Goal: Transaction & Acquisition: Purchase product/service

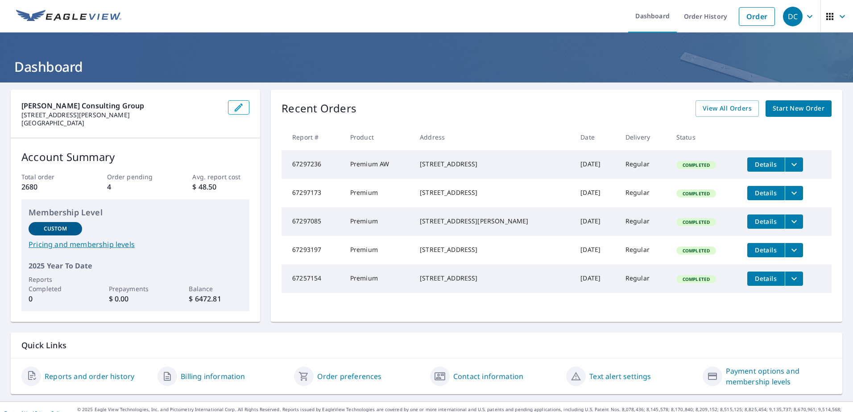
click at [797, 110] on span "Start New Order" at bounding box center [799, 108] width 52 height 11
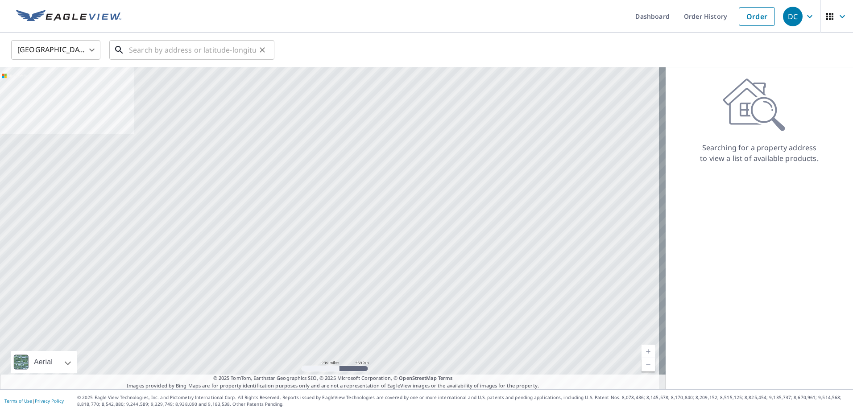
click at [185, 50] on input "text" at bounding box center [192, 49] width 127 height 25
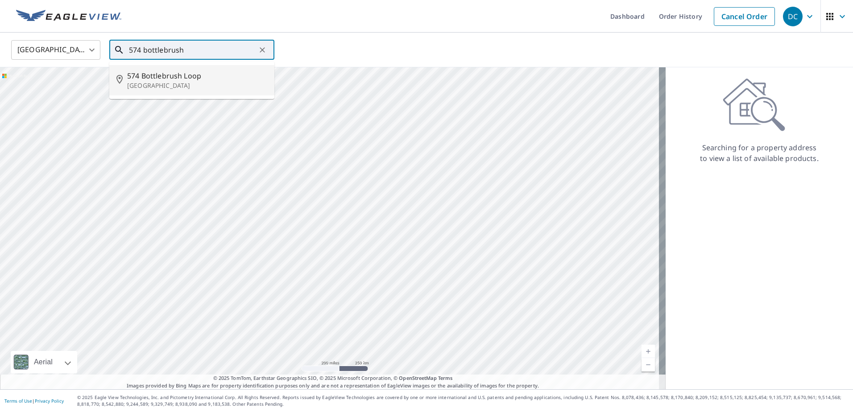
click at [172, 74] on span "574 Bottlebrush Loop" at bounding box center [197, 76] width 140 height 11
type input "[STREET_ADDRESS]"
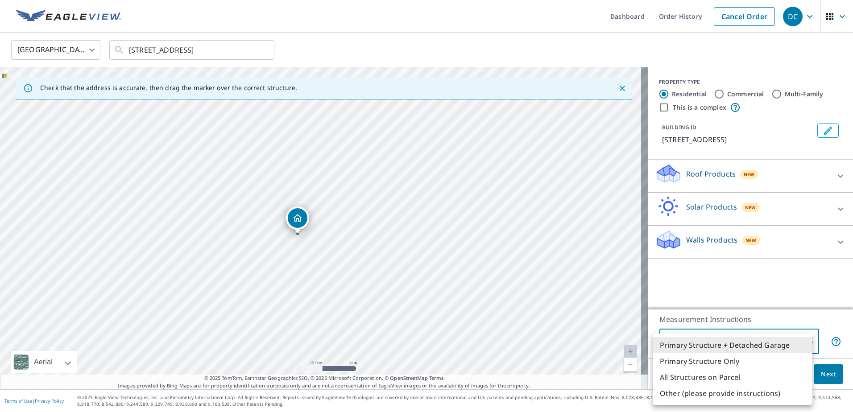
click at [804, 342] on body "DC DC Dashboard Order History Cancel Order DC [GEOGRAPHIC_DATA] [GEOGRAPHIC_DAT…" at bounding box center [426, 206] width 853 height 412
click at [736, 359] on li "Primary Structure Only" at bounding box center [733, 361] width 160 height 16
type input "2"
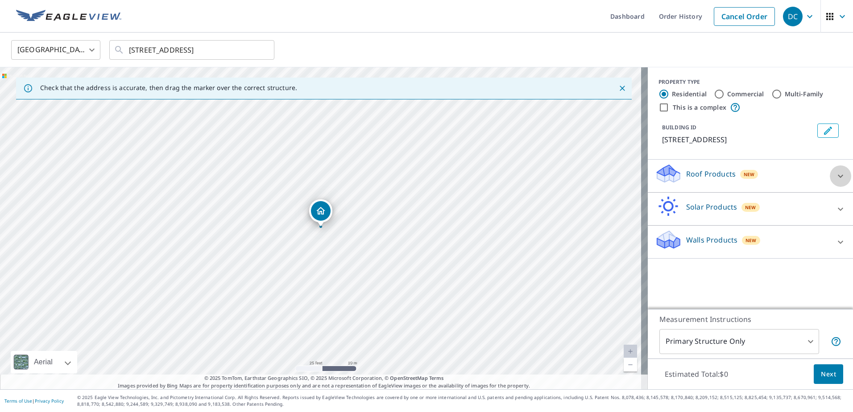
click at [838, 175] on icon at bounding box center [840, 176] width 5 height 3
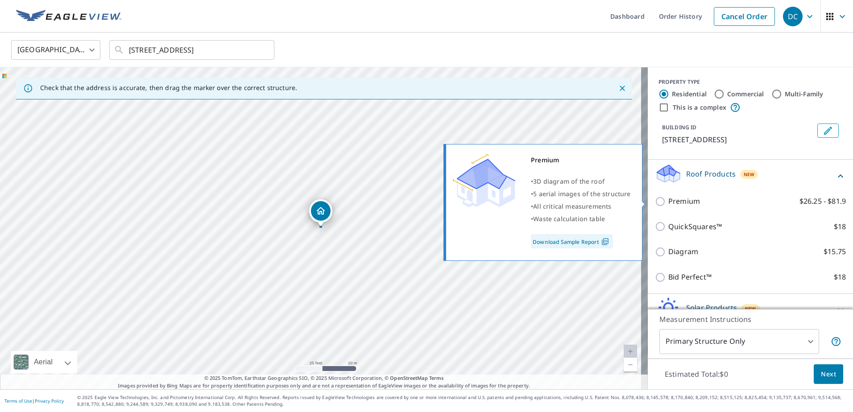
click at [655, 202] on input "Premium $26.25 - $81.9" at bounding box center [661, 201] width 13 height 11
checkbox input "true"
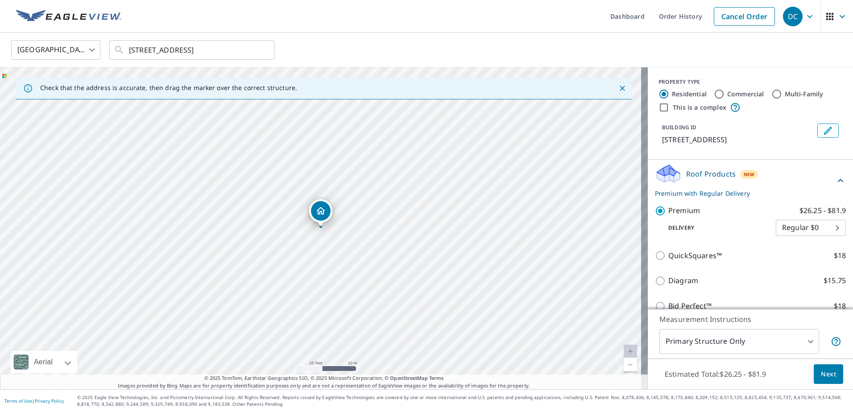
click at [826, 371] on span "Next" at bounding box center [828, 374] width 15 height 11
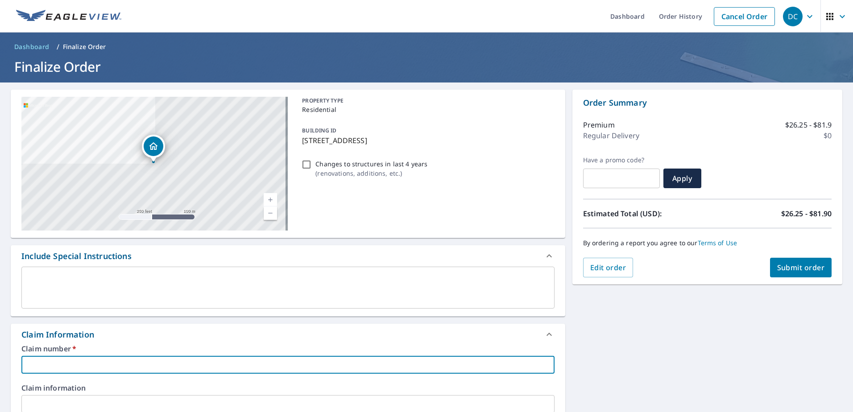
click at [37, 362] on input "text" at bounding box center [287, 365] width 533 height 18
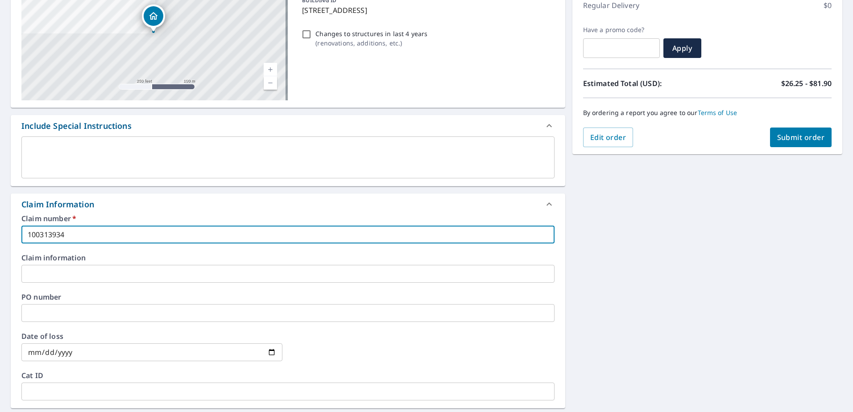
scroll to position [179, 0]
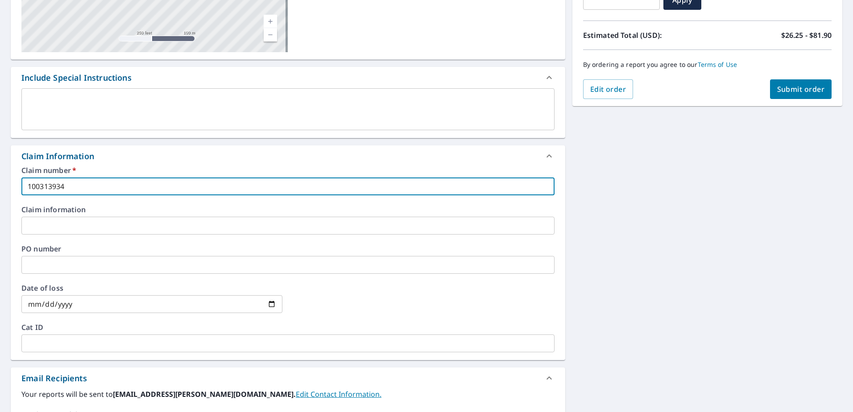
type input "100313934"
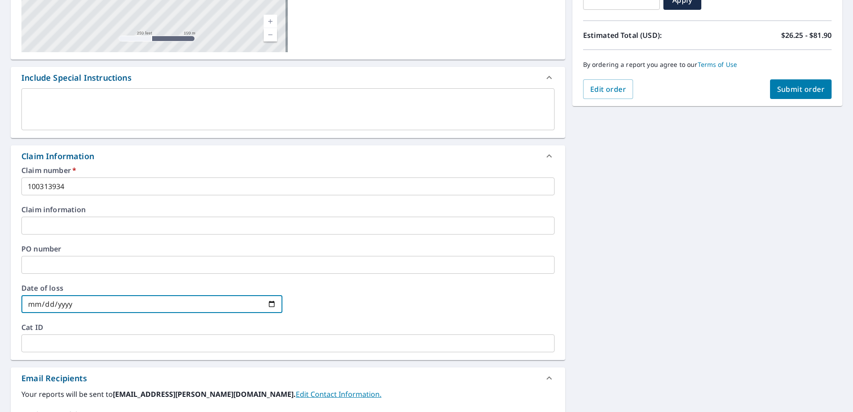
click at [269, 306] on input "date" at bounding box center [151, 304] width 261 height 18
click at [37, 307] on input "date" at bounding box center [151, 304] width 261 height 18
type input "[DATE]"
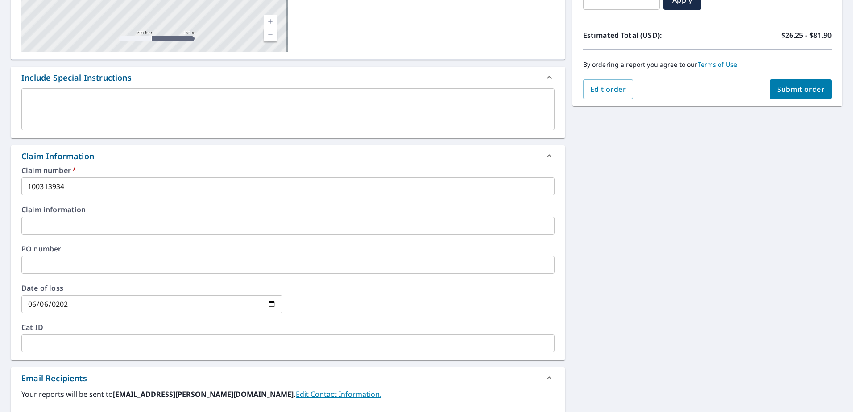
click at [306, 294] on div at bounding box center [423, 304] width 261 height 39
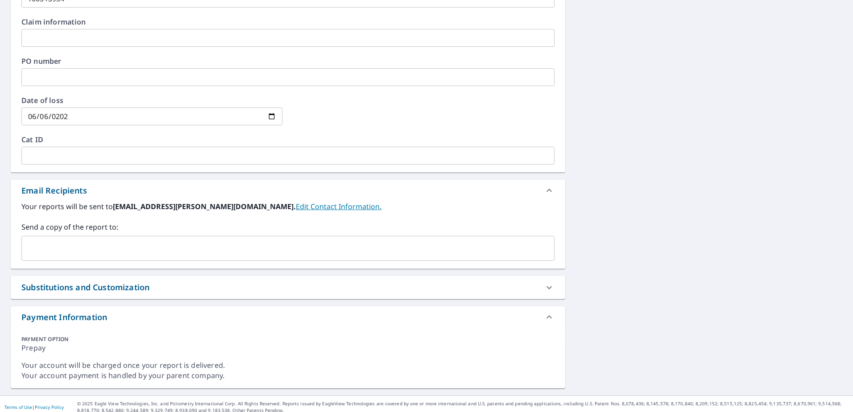
scroll to position [373, 0]
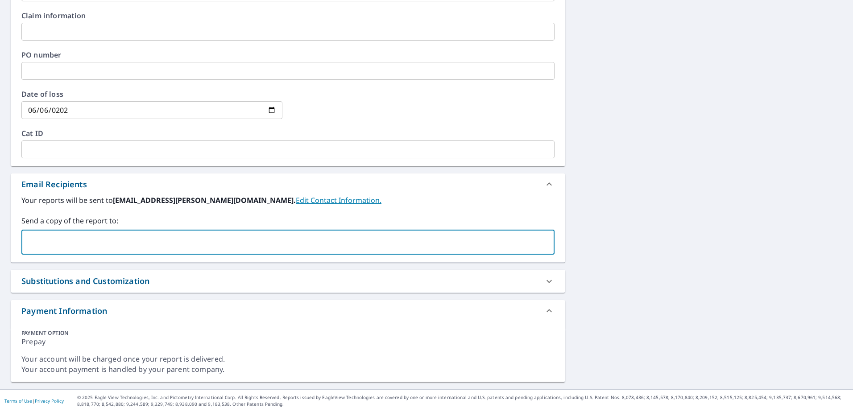
click at [50, 238] on input "text" at bounding box center [281, 242] width 512 height 17
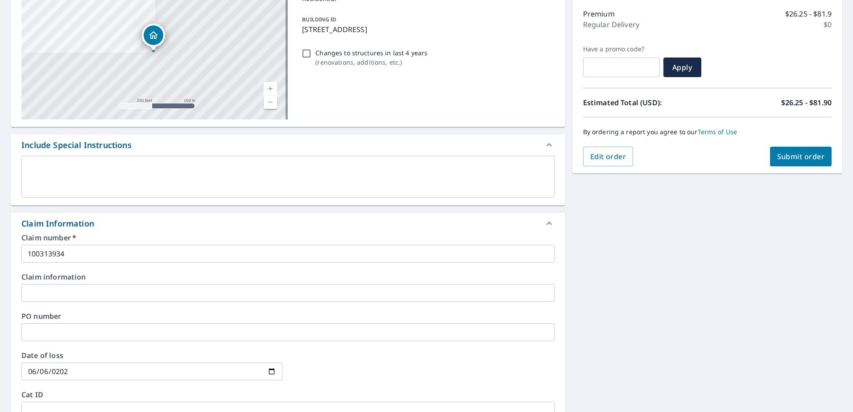
scroll to position [60, 0]
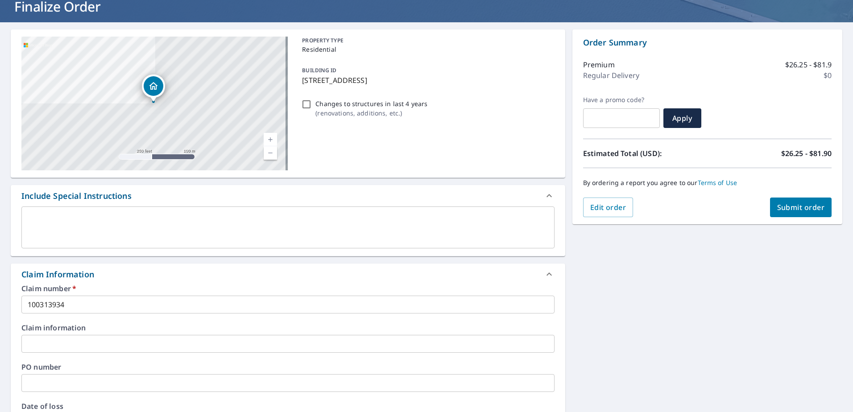
type input "[PERSON_NAME][EMAIL_ADDRESS][PERSON_NAME][PERSON_NAME][DOMAIN_NAME]"
click at [798, 206] on span "Submit order" at bounding box center [801, 208] width 48 height 10
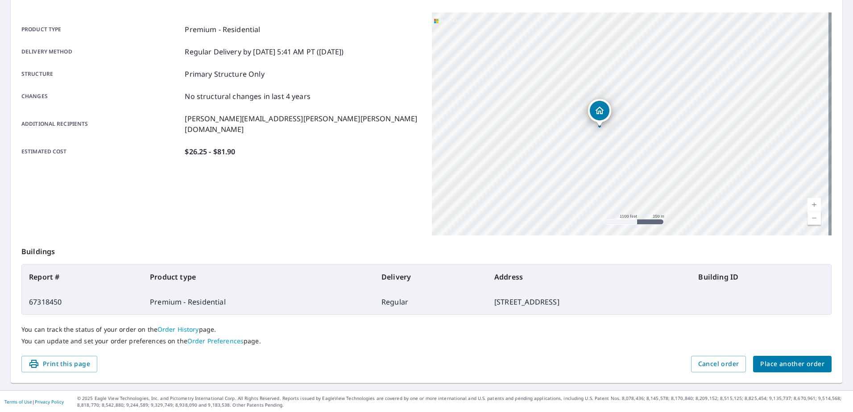
scroll to position [113, 0]
click at [83, 360] on span "Print this page" at bounding box center [60, 363] width 62 height 11
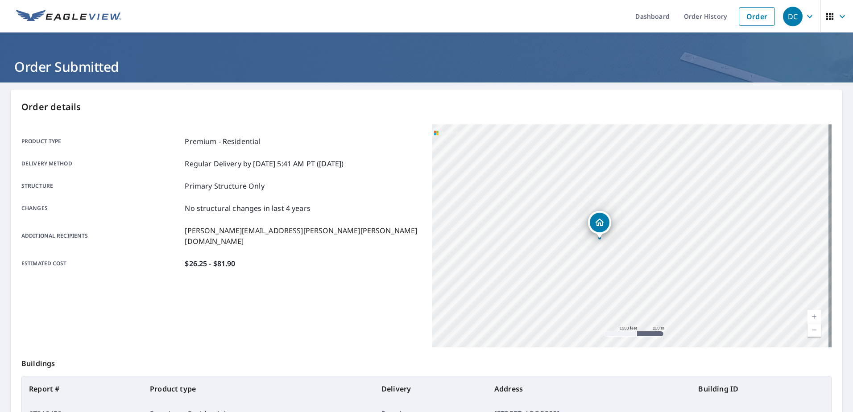
click at [94, 12] on img at bounding box center [68, 16] width 105 height 13
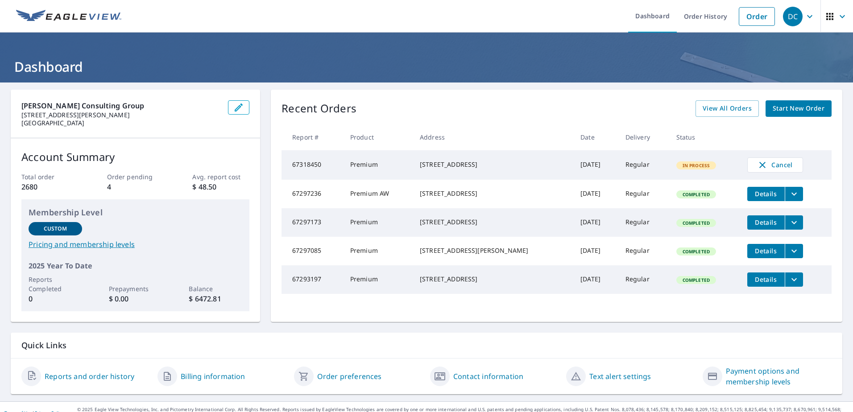
click at [789, 104] on span "Start New Order" at bounding box center [799, 108] width 52 height 11
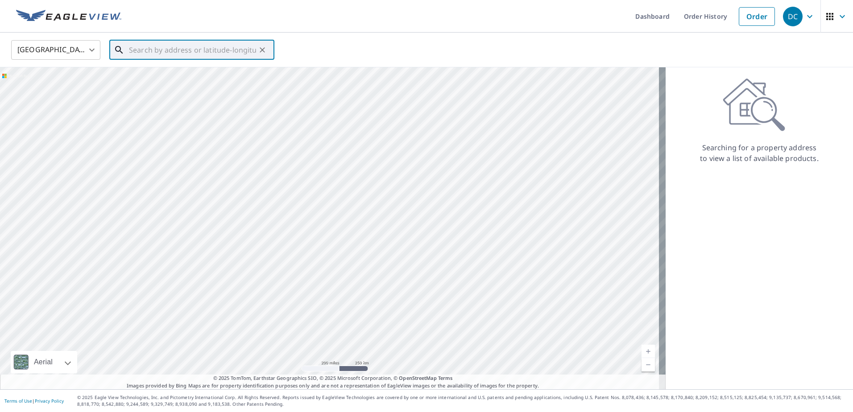
click at [161, 52] on input "text" at bounding box center [192, 49] width 127 height 25
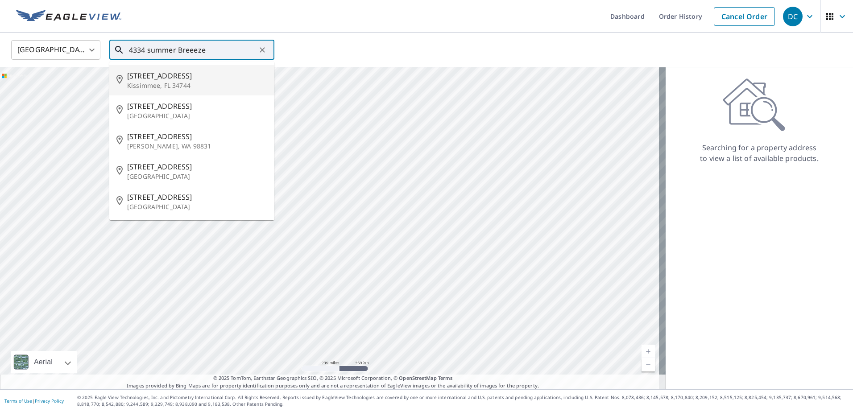
click at [160, 75] on span "[STREET_ADDRESS]" at bounding box center [197, 76] width 140 height 11
type input "[STREET_ADDRESS]"
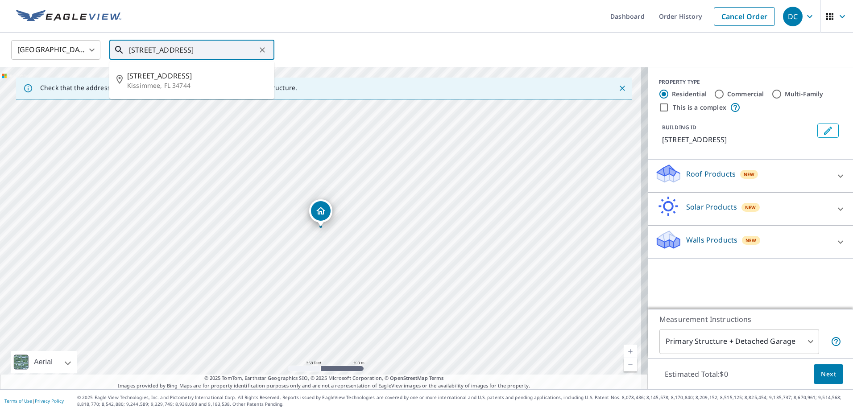
scroll to position [0, 35]
drag, startPoint x: 130, startPoint y: 50, endPoint x: 258, endPoint y: 54, distance: 127.3
click at [258, 54] on div "[STREET_ADDRESS] ​" at bounding box center [191, 50] width 165 height 20
click at [173, 75] on span "[STREET_ADDRESS]" at bounding box center [197, 76] width 140 height 11
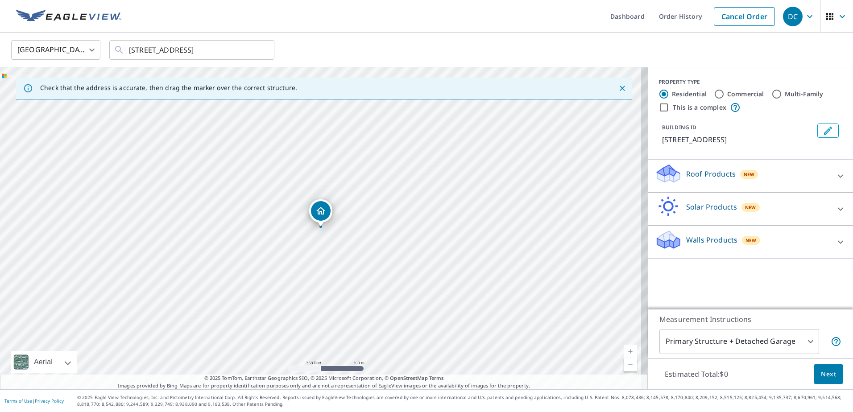
scroll to position [0, 0]
drag, startPoint x: 313, startPoint y: 211, endPoint x: 314, endPoint y: 148, distance: 63.4
click at [314, 148] on div "[STREET_ADDRESS]" at bounding box center [324, 228] width 648 height 322
click at [836, 182] on icon at bounding box center [841, 176] width 11 height 11
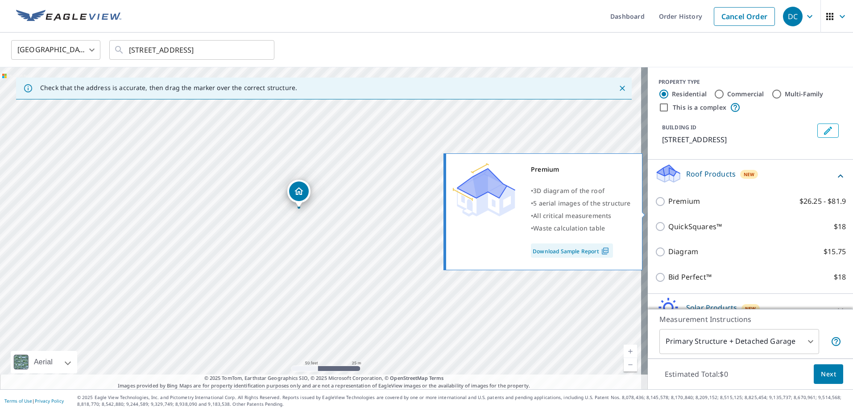
click at [682, 207] on p "Premium" at bounding box center [685, 201] width 32 height 11
click at [669, 207] on input "Premium $26.25 - $81.9" at bounding box center [661, 201] width 13 height 11
checkbox input "true"
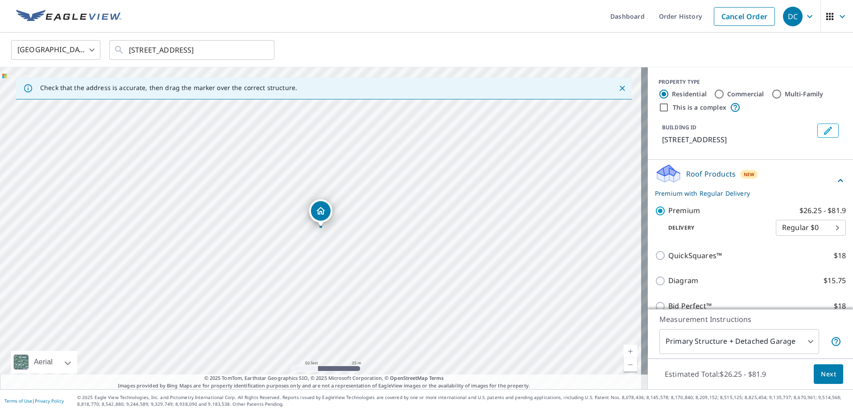
click at [804, 339] on body "DC DC Dashboard Order History Cancel Order DC [GEOGRAPHIC_DATA] [GEOGRAPHIC_DAT…" at bounding box center [426, 206] width 853 height 412
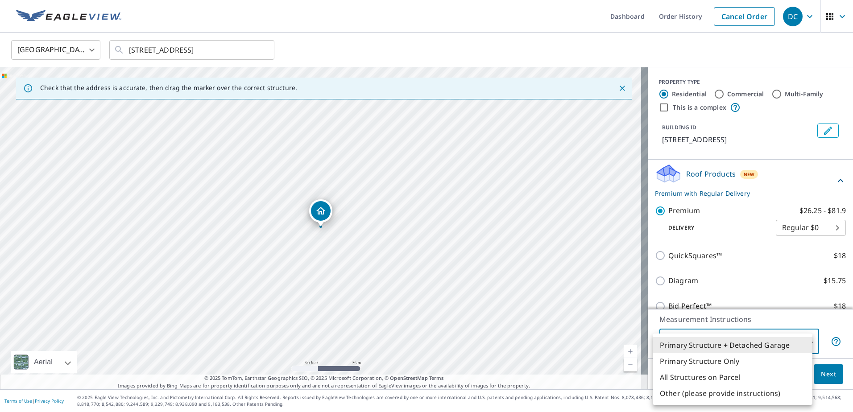
click at [729, 360] on li "Primary Structure Only" at bounding box center [733, 361] width 160 height 16
type input "2"
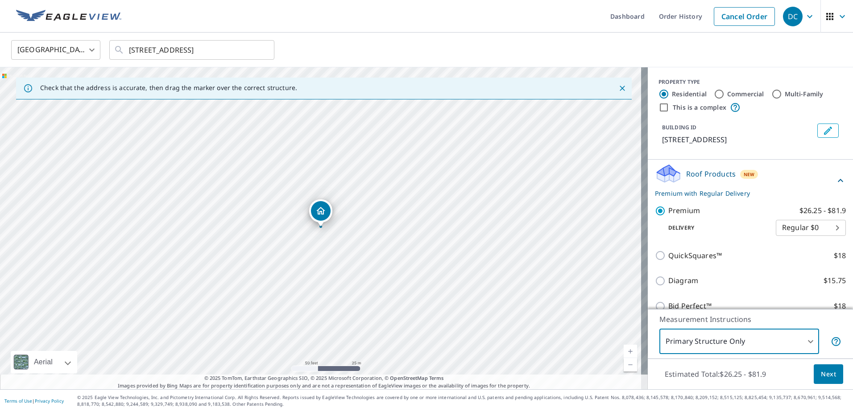
click at [821, 373] on span "Next" at bounding box center [828, 374] width 15 height 11
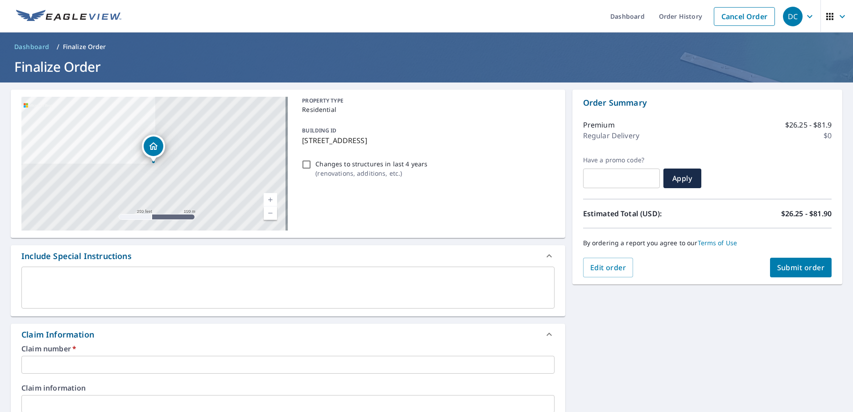
click at [59, 362] on input "text" at bounding box center [287, 365] width 533 height 18
click at [37, 361] on input "text" at bounding box center [287, 365] width 533 height 18
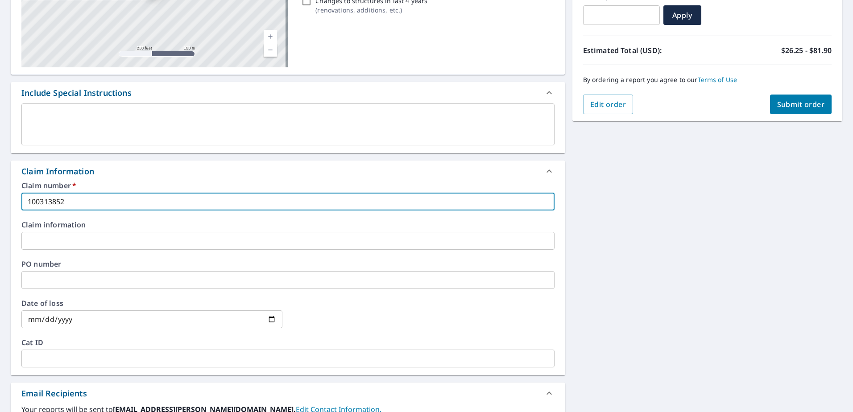
scroll to position [179, 0]
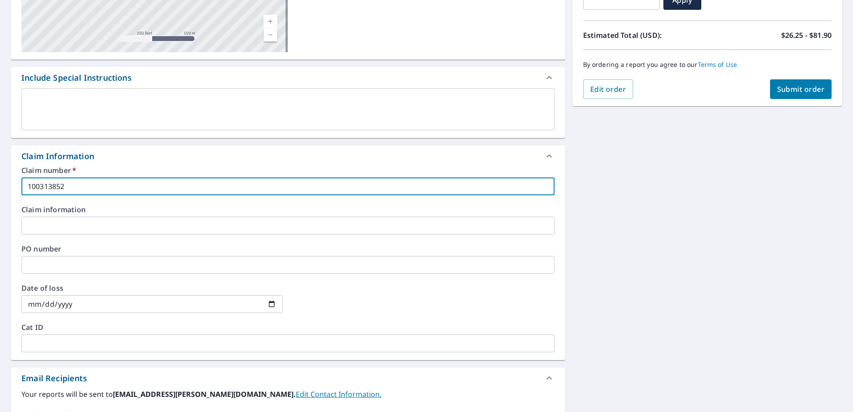
type input "100313852"
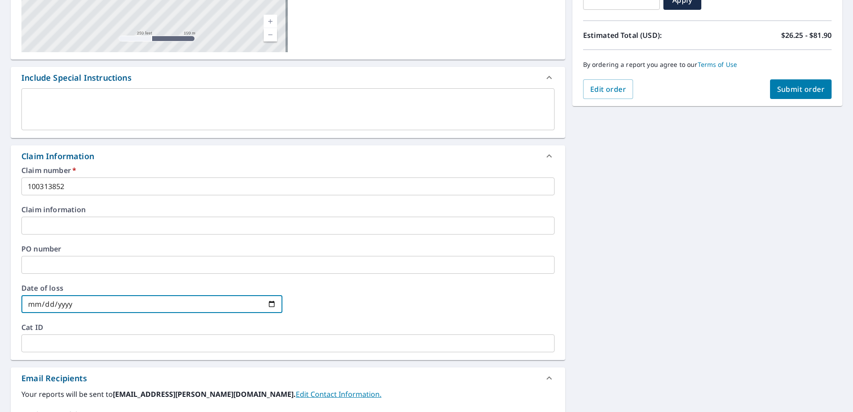
click at [42, 304] on input "date" at bounding box center [151, 304] width 261 height 18
type input "[DATE]"
click at [311, 293] on div at bounding box center [423, 304] width 261 height 39
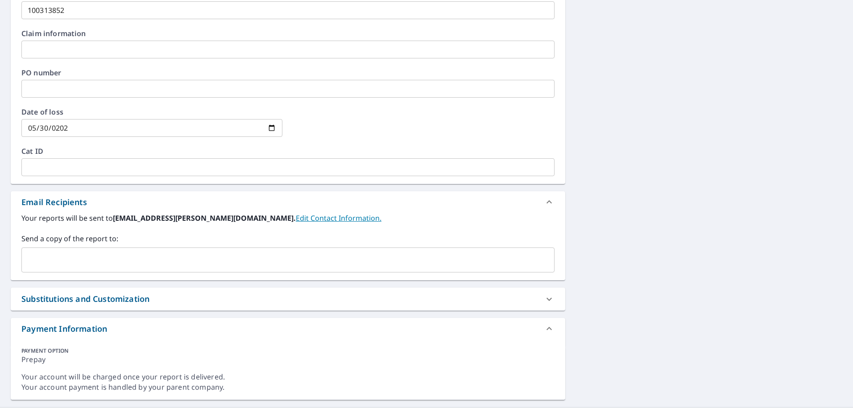
scroll to position [357, 0]
click at [105, 252] on input "text" at bounding box center [281, 257] width 512 height 17
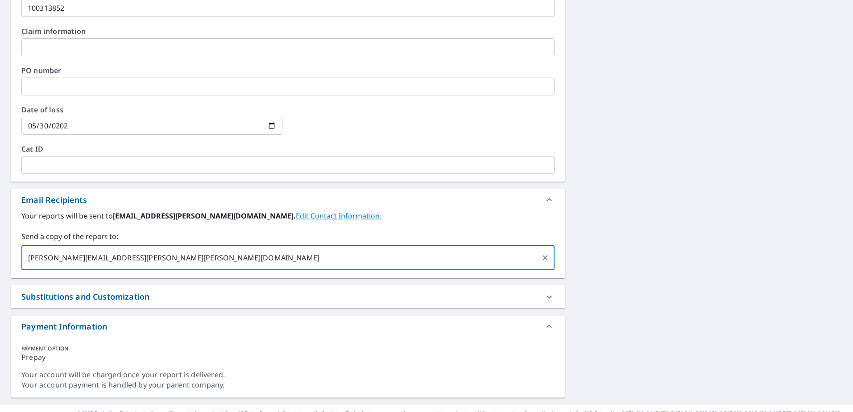
type input "[PERSON_NAME][EMAIL_ADDRESS][PERSON_NAME][PERSON_NAME][DOMAIN_NAME]"
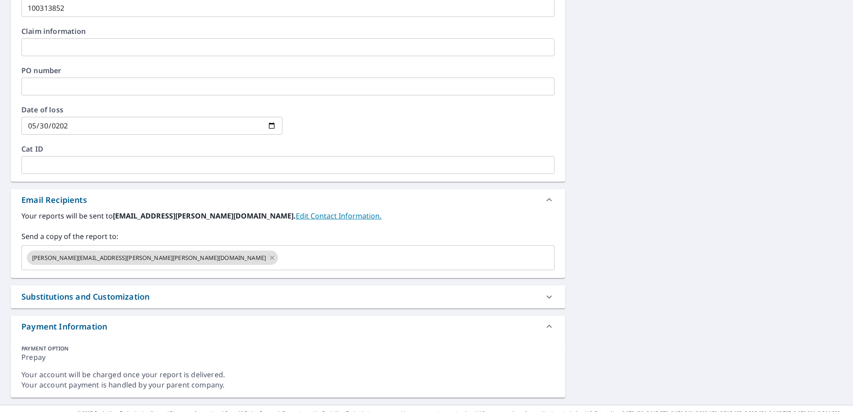
click at [520, 224] on div "Your reports will be sent to [EMAIL_ADDRESS][PERSON_NAME][DOMAIN_NAME]. Edit Co…" at bounding box center [287, 241] width 533 height 60
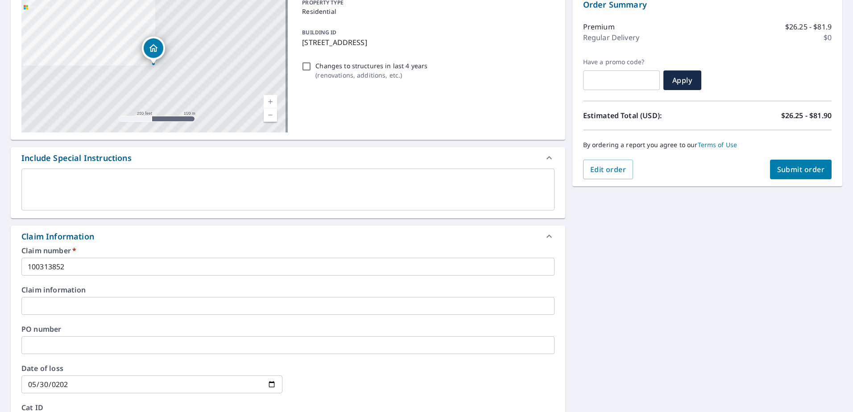
scroll to position [60, 0]
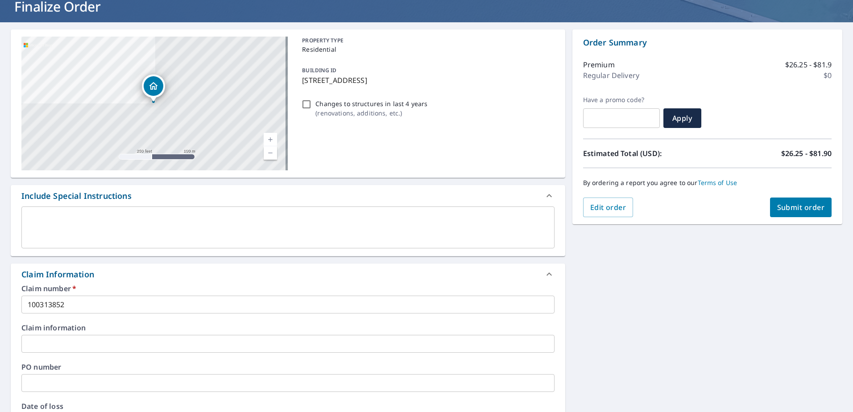
click at [789, 205] on span "Submit order" at bounding box center [801, 208] width 48 height 10
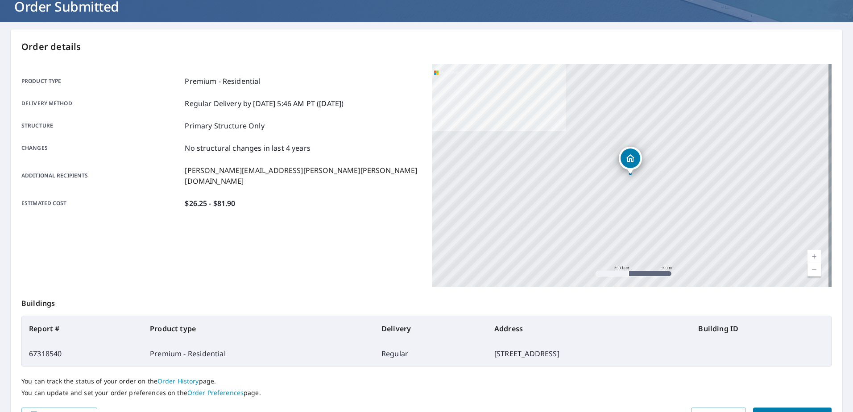
scroll to position [105, 0]
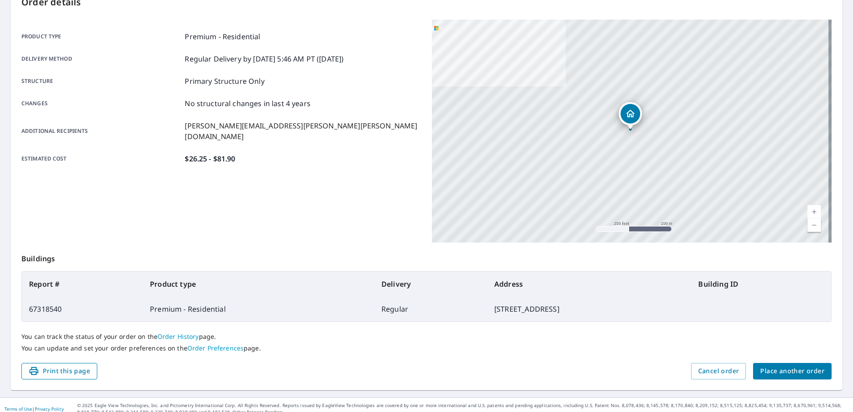
click at [63, 370] on span "Print this page" at bounding box center [60, 371] width 62 height 11
